Goal: Task Accomplishment & Management: Use online tool/utility

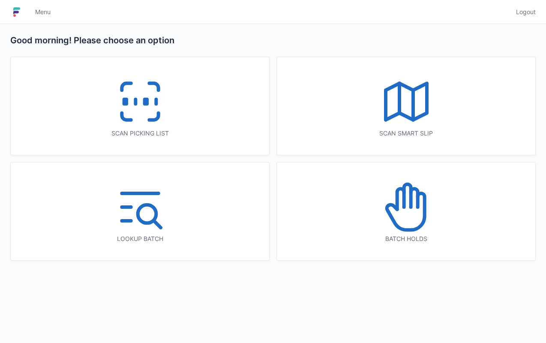
click at [81, 75] on div "Scan picking list" at bounding box center [140, 106] width 259 height 98
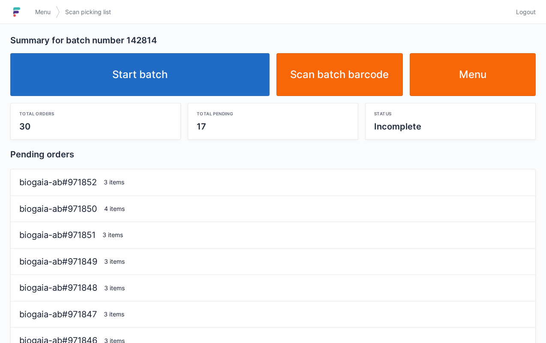
click at [173, 76] on link "Start batch" at bounding box center [139, 74] width 259 height 43
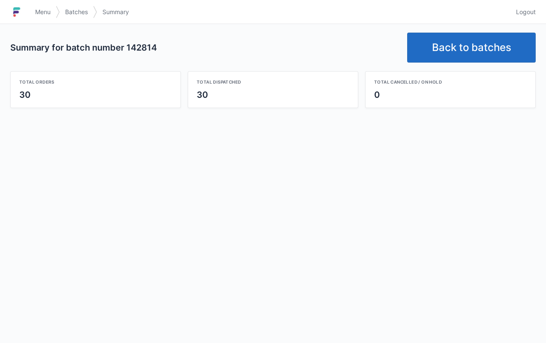
click at [477, 52] on link "Back to batches" at bounding box center [471, 48] width 129 height 30
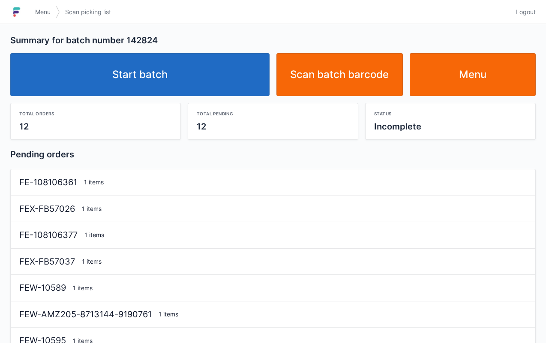
click at [211, 73] on link "Start batch" at bounding box center [139, 74] width 259 height 43
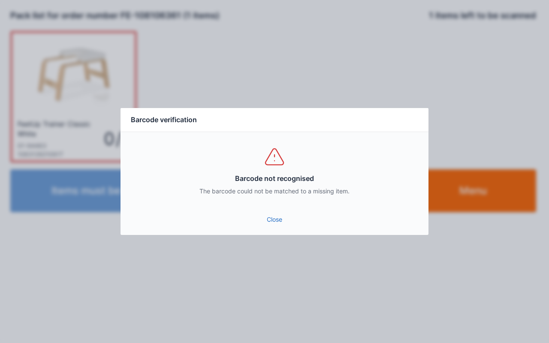
click at [266, 218] on link "Close" at bounding box center [274, 219] width 294 height 15
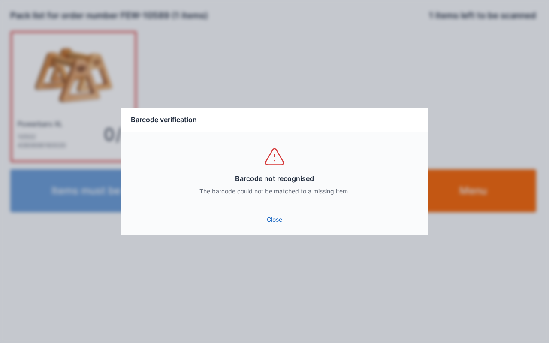
click at [266, 215] on link "Close" at bounding box center [274, 219] width 294 height 15
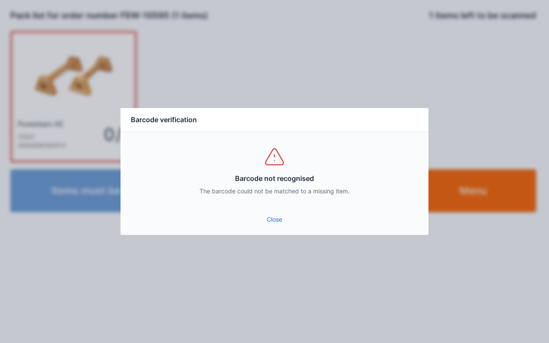
click at [274, 224] on link "Close" at bounding box center [274, 219] width 294 height 15
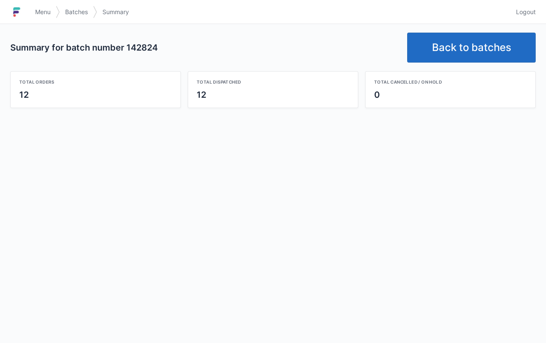
click at [471, 58] on link "Back to batches" at bounding box center [471, 48] width 129 height 30
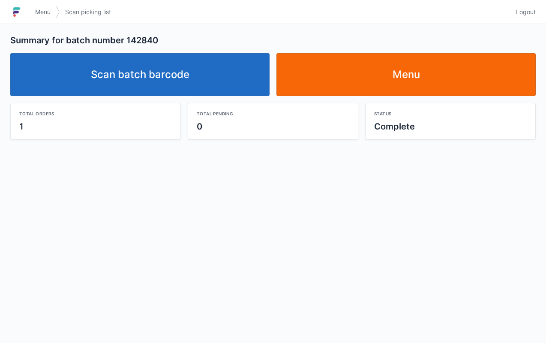
click at [204, 72] on link "Scan batch barcode" at bounding box center [139, 74] width 259 height 43
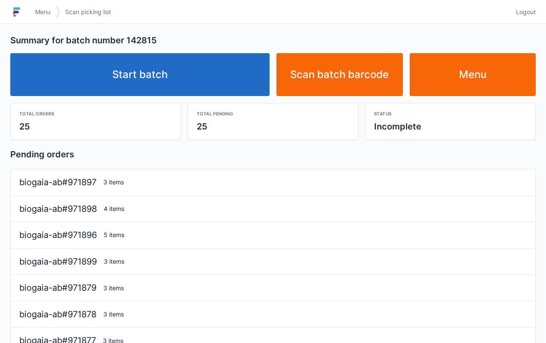
click at [177, 72] on link "Start batch" at bounding box center [139, 74] width 259 height 43
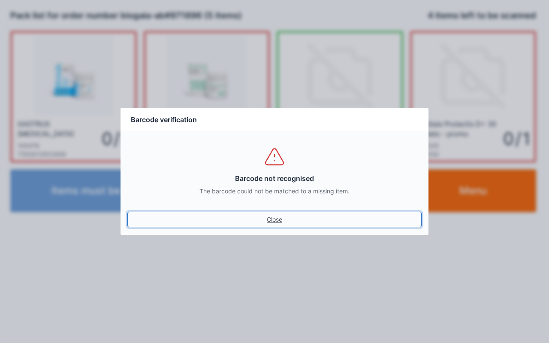
click at [284, 224] on link "Close" at bounding box center [274, 219] width 294 height 15
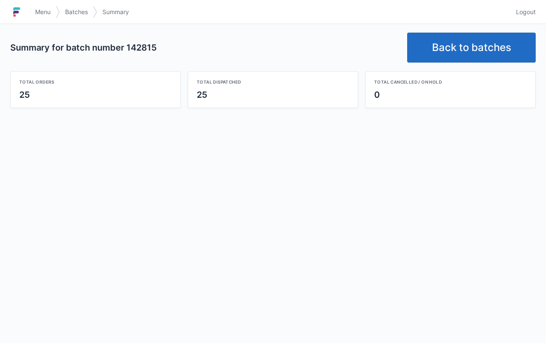
click at [477, 46] on link "Back to batches" at bounding box center [471, 48] width 129 height 30
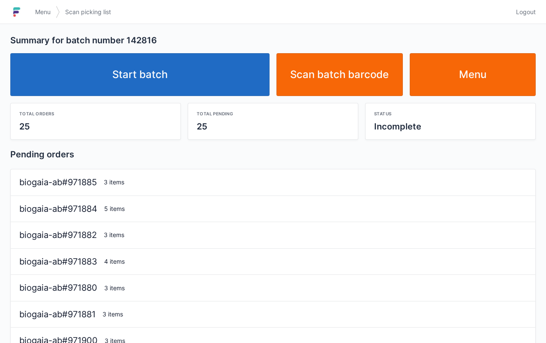
click at [166, 75] on link "Start batch" at bounding box center [139, 74] width 259 height 43
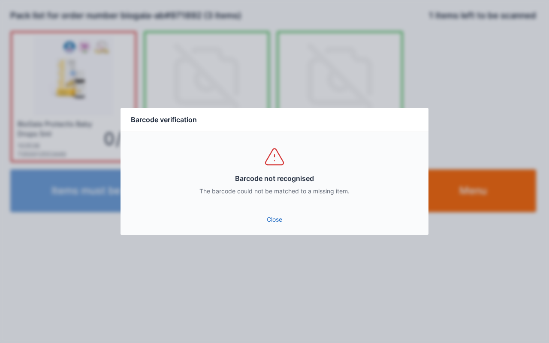
click at [272, 220] on link "Close" at bounding box center [274, 219] width 294 height 15
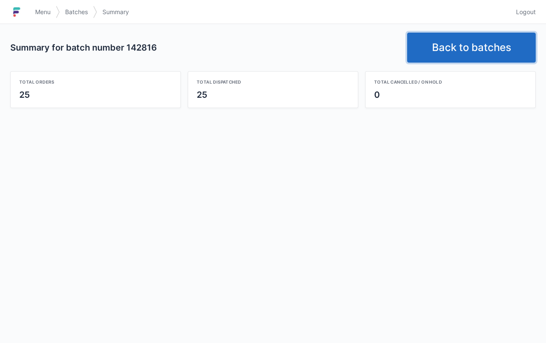
click at [459, 43] on link "Back to batches" at bounding box center [471, 48] width 129 height 30
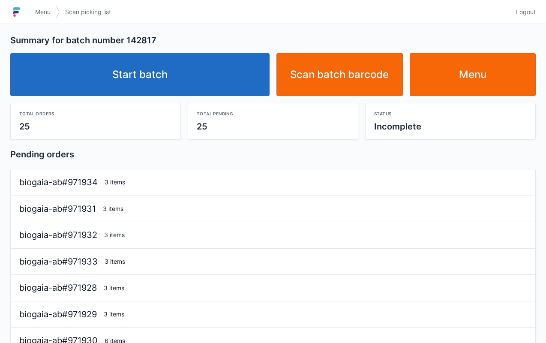
click at [178, 93] on link "Start batch" at bounding box center [139, 74] width 259 height 43
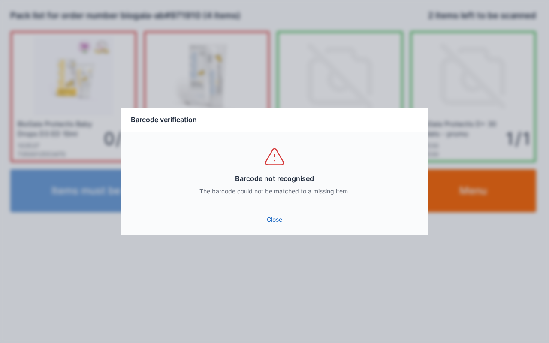
click at [267, 223] on link "Close" at bounding box center [274, 219] width 294 height 15
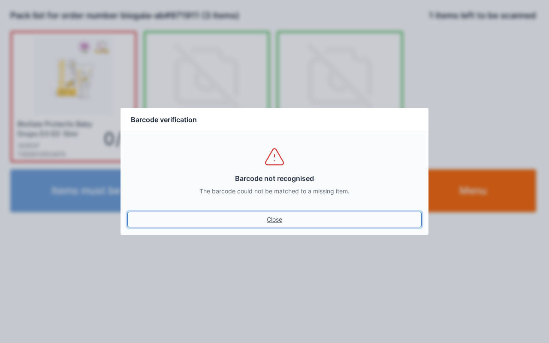
click at [283, 214] on link "Close" at bounding box center [274, 219] width 294 height 15
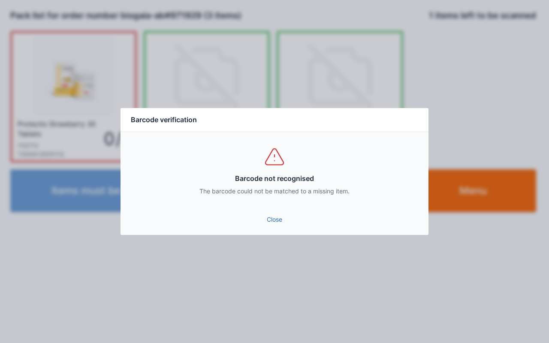
click at [279, 223] on link "Close" at bounding box center [274, 219] width 294 height 15
click at [264, 223] on link "Close" at bounding box center [274, 219] width 294 height 15
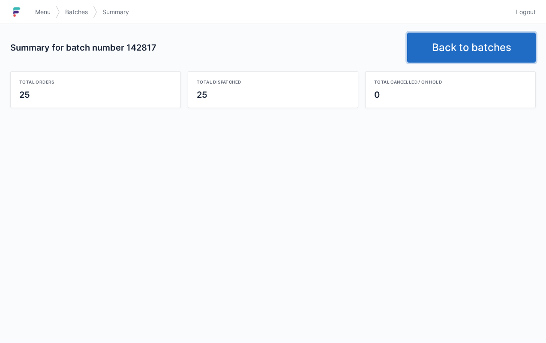
click at [468, 42] on link "Back to batches" at bounding box center [471, 48] width 129 height 30
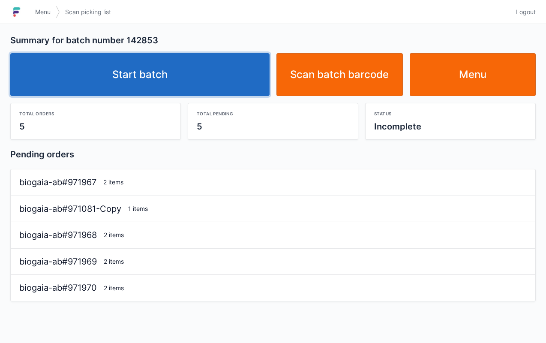
click at [195, 83] on link "Start batch" at bounding box center [139, 74] width 259 height 43
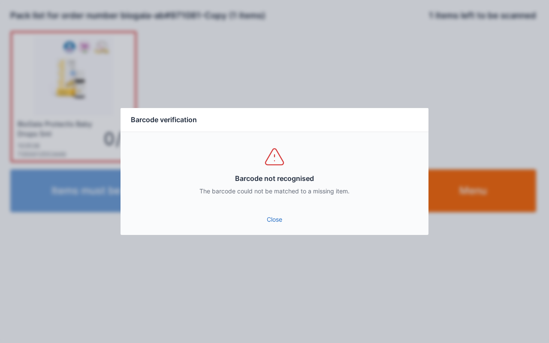
click at [283, 224] on link "Close" at bounding box center [274, 219] width 294 height 15
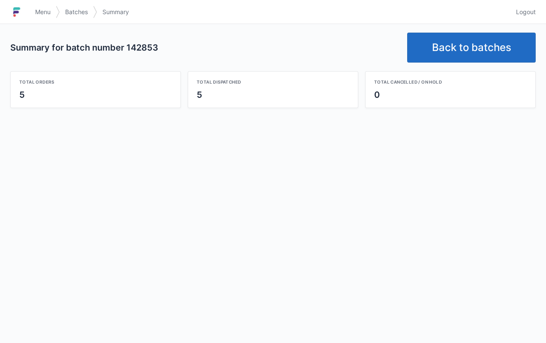
click at [469, 45] on link "Back to batches" at bounding box center [471, 48] width 129 height 30
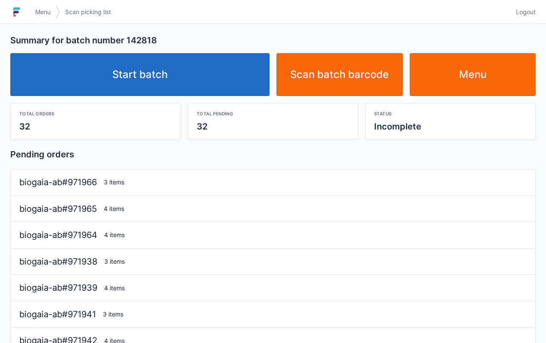
click at [181, 90] on link "Start batch" at bounding box center [139, 74] width 259 height 43
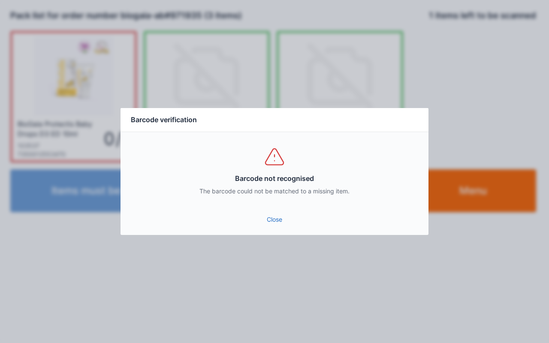
click at [273, 224] on link "Close" at bounding box center [274, 219] width 294 height 15
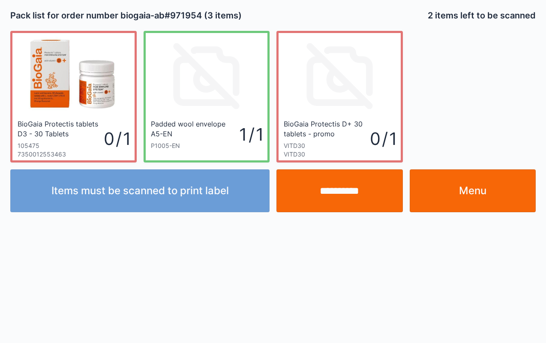
click at [455, 193] on link "Menu" at bounding box center [473, 190] width 126 height 43
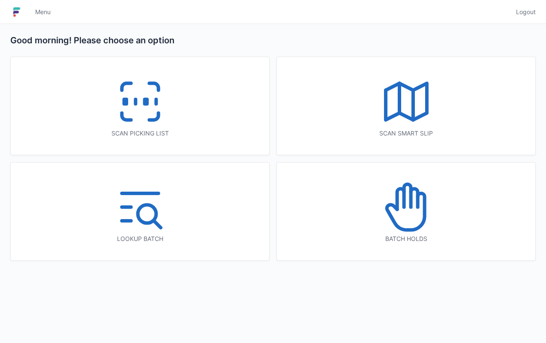
click at [139, 104] on icon at bounding box center [140, 101] width 55 height 55
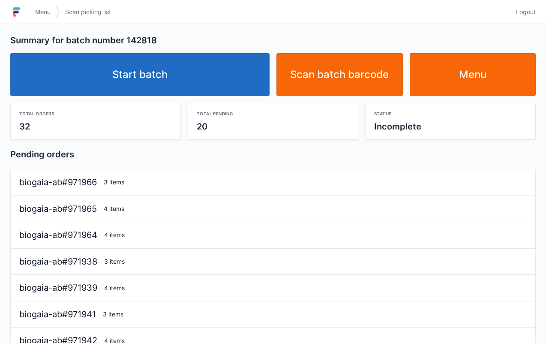
click at [504, 67] on link "Menu" at bounding box center [473, 74] width 126 height 43
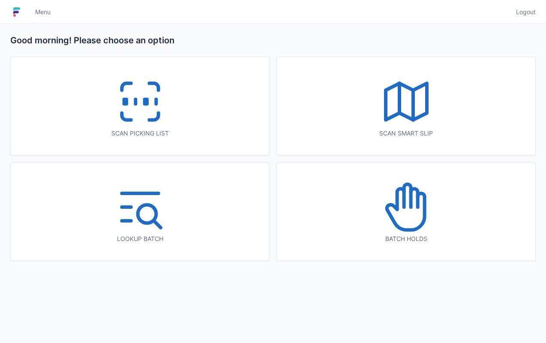
click at [119, 118] on icon at bounding box center [140, 101] width 55 height 55
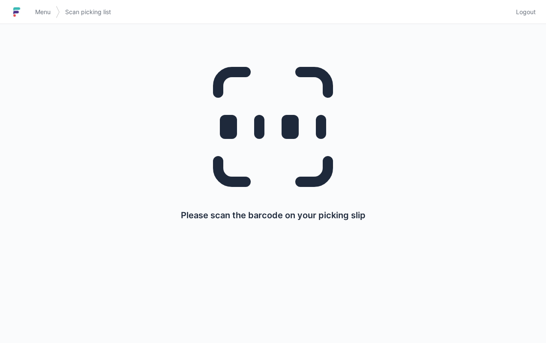
click at [35, 13] on span "Menu" at bounding box center [42, 12] width 15 height 9
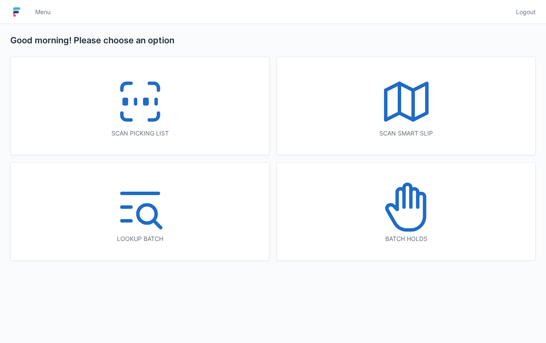
click at [424, 105] on icon at bounding box center [406, 101] width 55 height 55
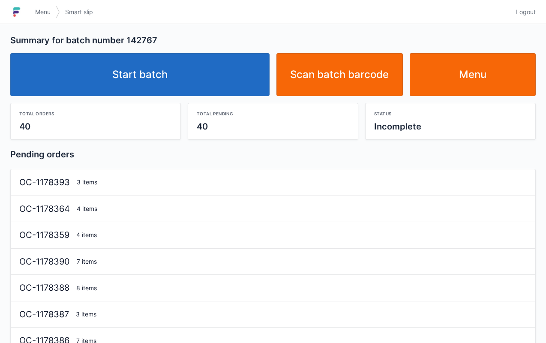
click at [176, 72] on link "Start batch" at bounding box center [139, 74] width 259 height 43
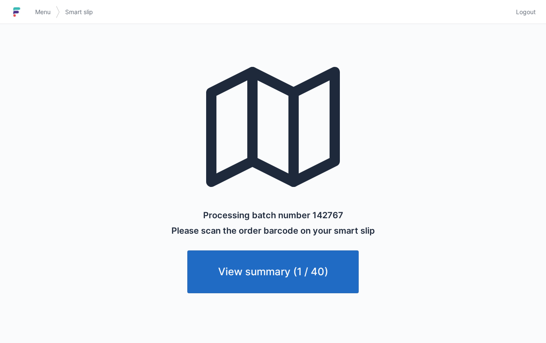
click at [39, 17] on link "Menu" at bounding box center [43, 11] width 26 height 15
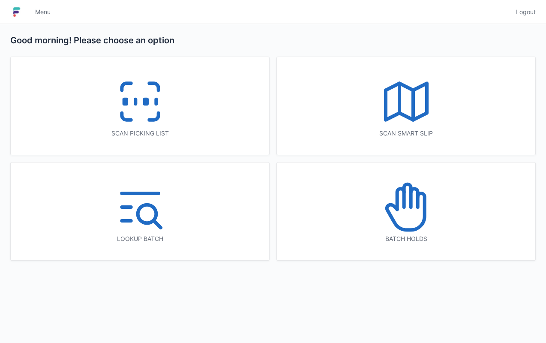
click at [134, 112] on icon at bounding box center [140, 101] width 55 height 55
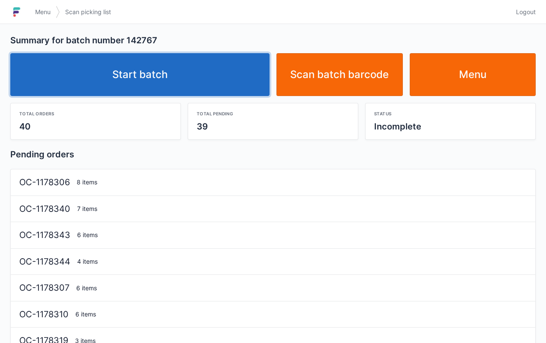
click at [165, 92] on link "Start batch" at bounding box center [139, 74] width 259 height 43
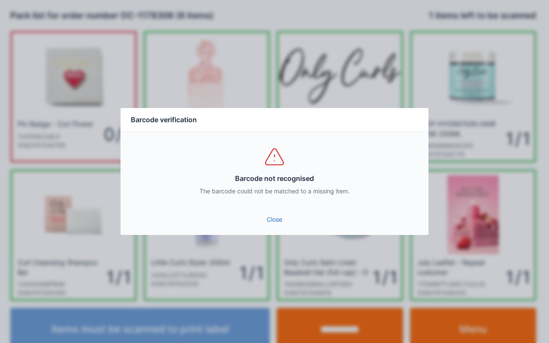
click at [281, 224] on link "Close" at bounding box center [274, 219] width 294 height 15
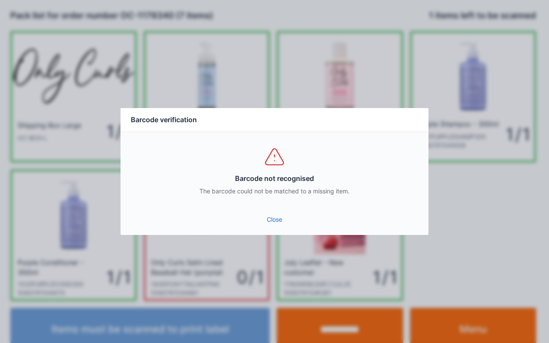
click at [286, 223] on link "Close" at bounding box center [274, 219] width 294 height 15
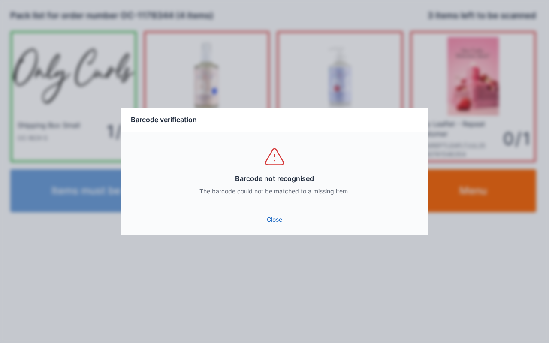
click at [271, 220] on link "Close" at bounding box center [274, 219] width 294 height 15
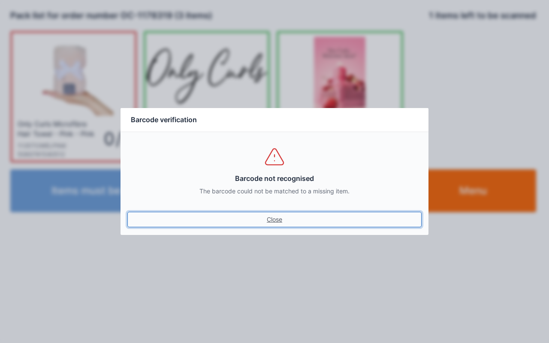
click at [293, 225] on link "Close" at bounding box center [274, 219] width 294 height 15
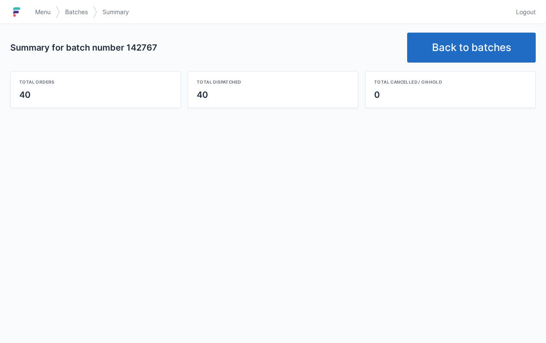
click at [467, 60] on link "Back to batches" at bounding box center [471, 48] width 129 height 30
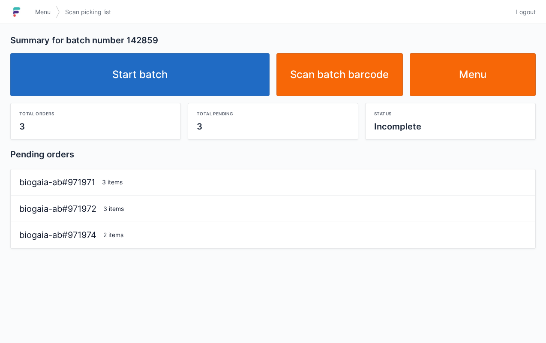
click at [183, 76] on link "Start batch" at bounding box center [139, 74] width 259 height 43
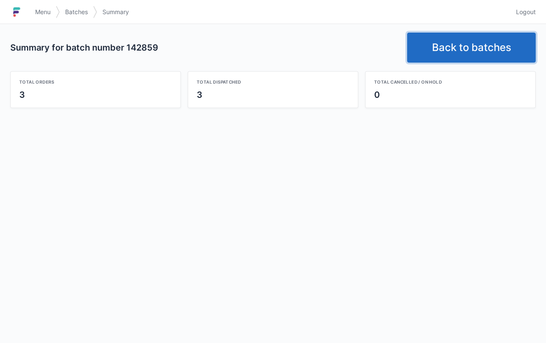
click at [445, 62] on link "Back to batches" at bounding box center [471, 48] width 129 height 30
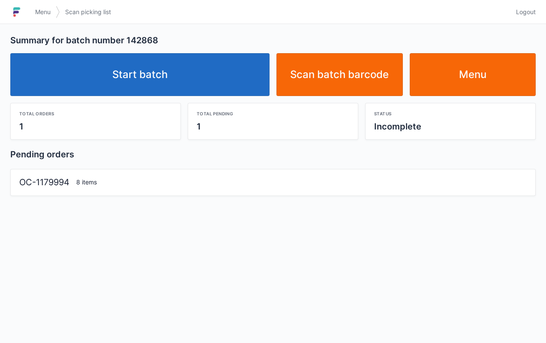
click at [190, 74] on link "Start batch" at bounding box center [139, 74] width 259 height 43
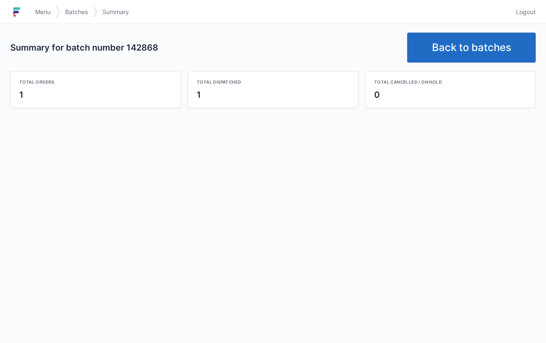
click at [479, 45] on link "Back to batches" at bounding box center [471, 48] width 129 height 30
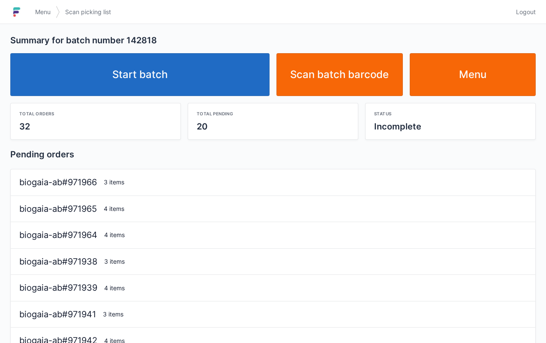
click at [186, 96] on link "Start batch" at bounding box center [139, 74] width 259 height 43
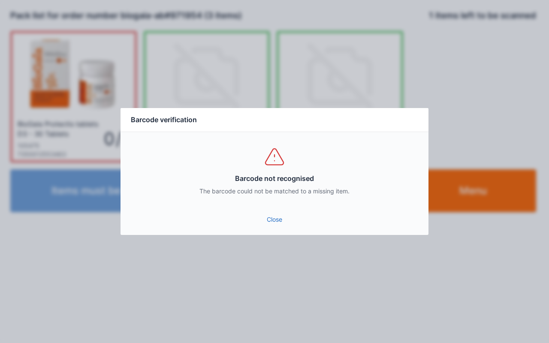
click at [281, 217] on link "Close" at bounding box center [274, 219] width 294 height 15
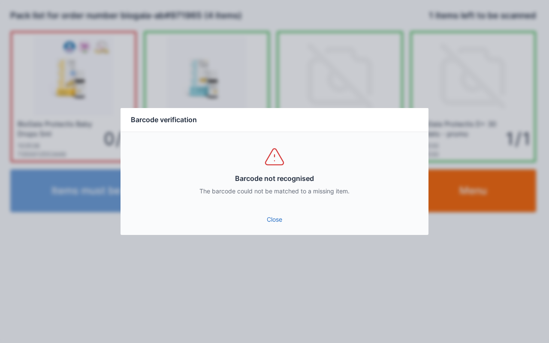
click at [271, 224] on link "Close" at bounding box center [274, 219] width 294 height 15
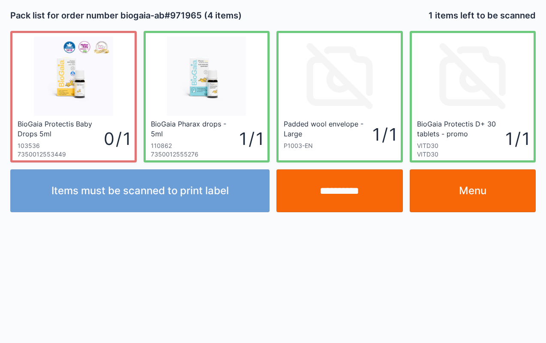
click at [346, 183] on input "**********" at bounding box center [340, 190] width 126 height 43
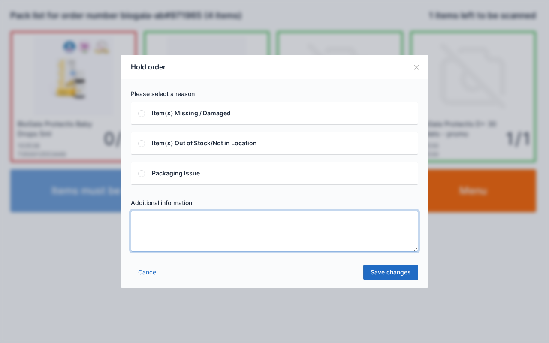
click at [200, 234] on textarea at bounding box center [274, 231] width 287 height 41
type textarea "* **"
click at [399, 271] on link "Save changes" at bounding box center [390, 272] width 55 height 15
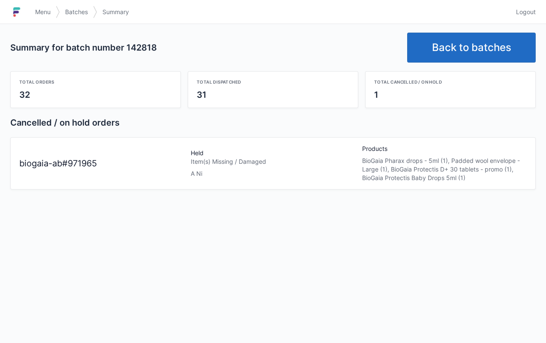
click at [43, 15] on span "Menu" at bounding box center [42, 12] width 15 height 9
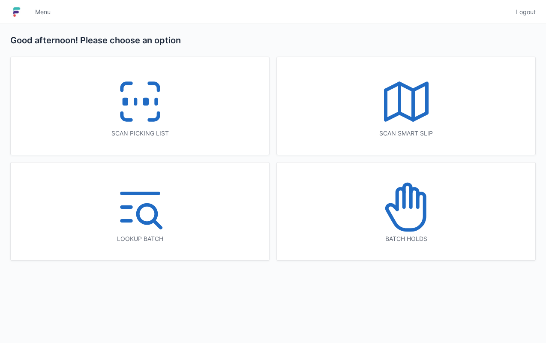
click at [404, 227] on icon at bounding box center [406, 207] width 55 height 55
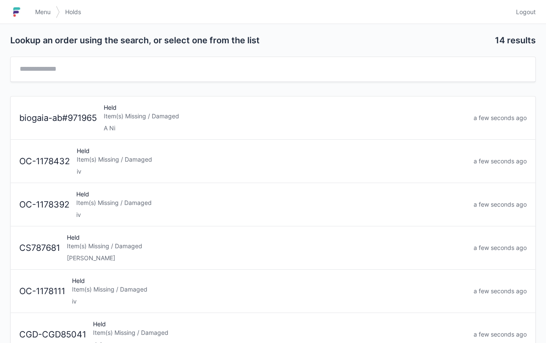
click at [142, 116] on div "Item(s) Missing / Damaged" at bounding box center [285, 116] width 363 height 9
click at [45, 17] on link "Menu" at bounding box center [43, 11] width 26 height 15
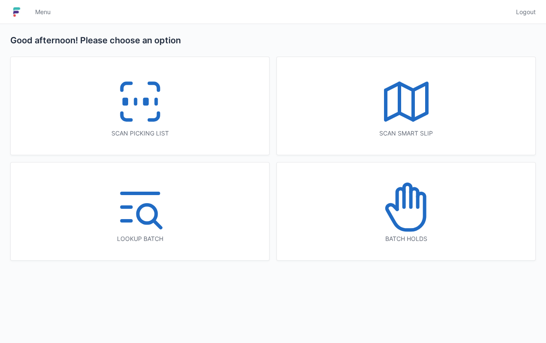
click at [158, 105] on icon at bounding box center [140, 101] width 55 height 55
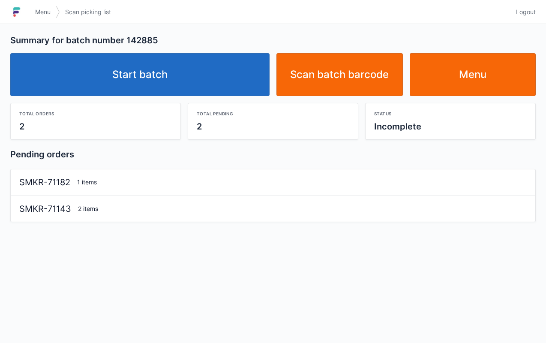
click at [161, 88] on link "Start batch" at bounding box center [139, 74] width 259 height 43
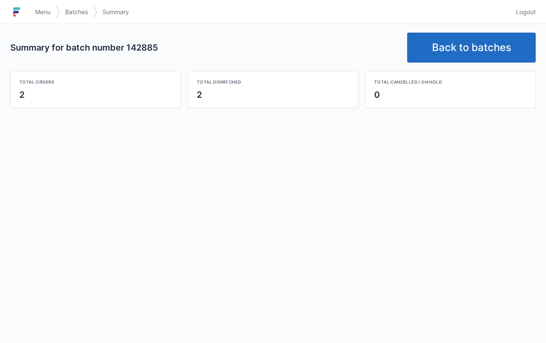
click at [460, 50] on link "Back to batches" at bounding box center [471, 48] width 129 height 30
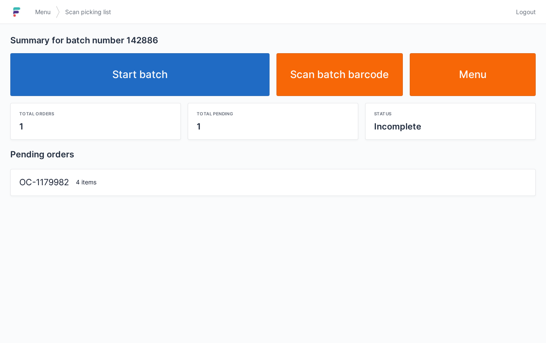
click at [172, 81] on link "Start batch" at bounding box center [139, 74] width 259 height 43
